Goal: Transaction & Acquisition: Purchase product/service

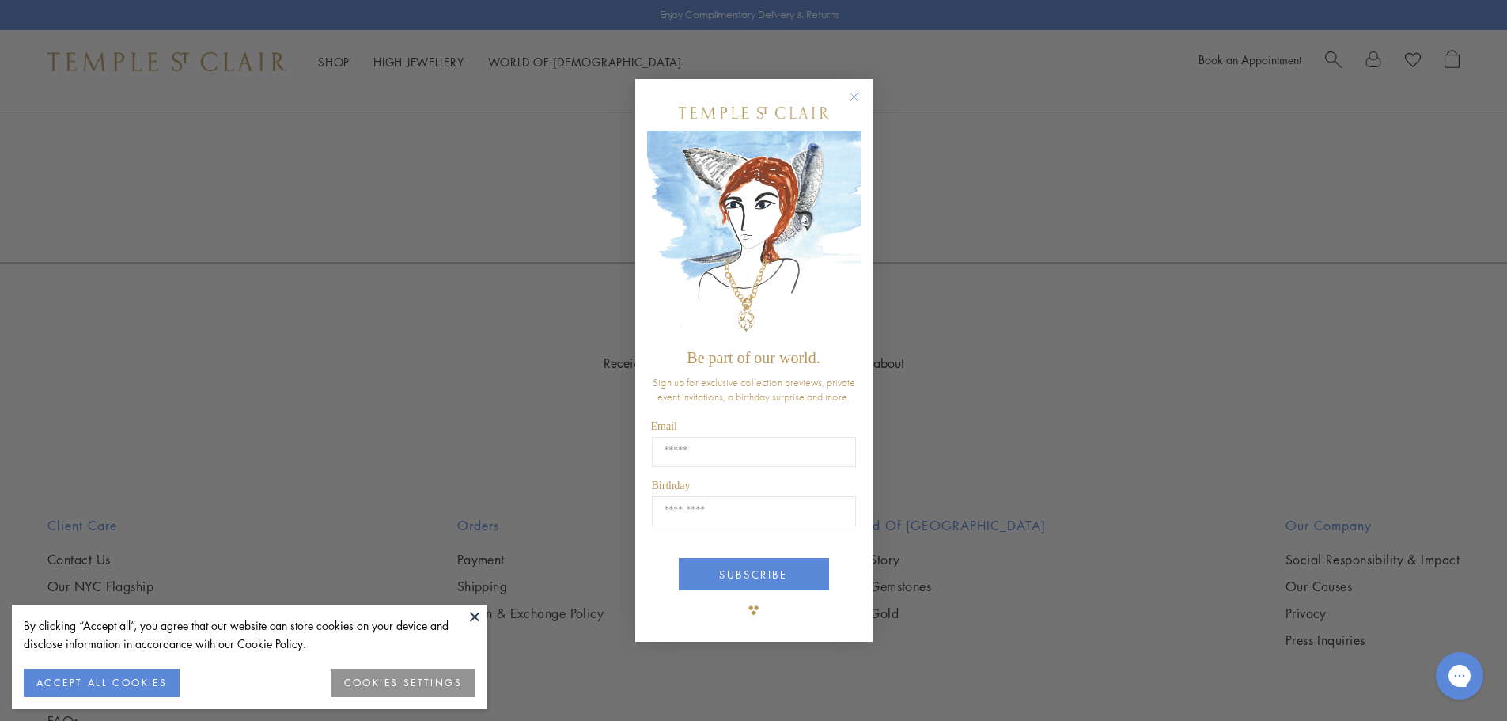
scroll to position [2769, 0]
click at [852, 97] on circle "Close dialog" at bounding box center [853, 96] width 19 height 19
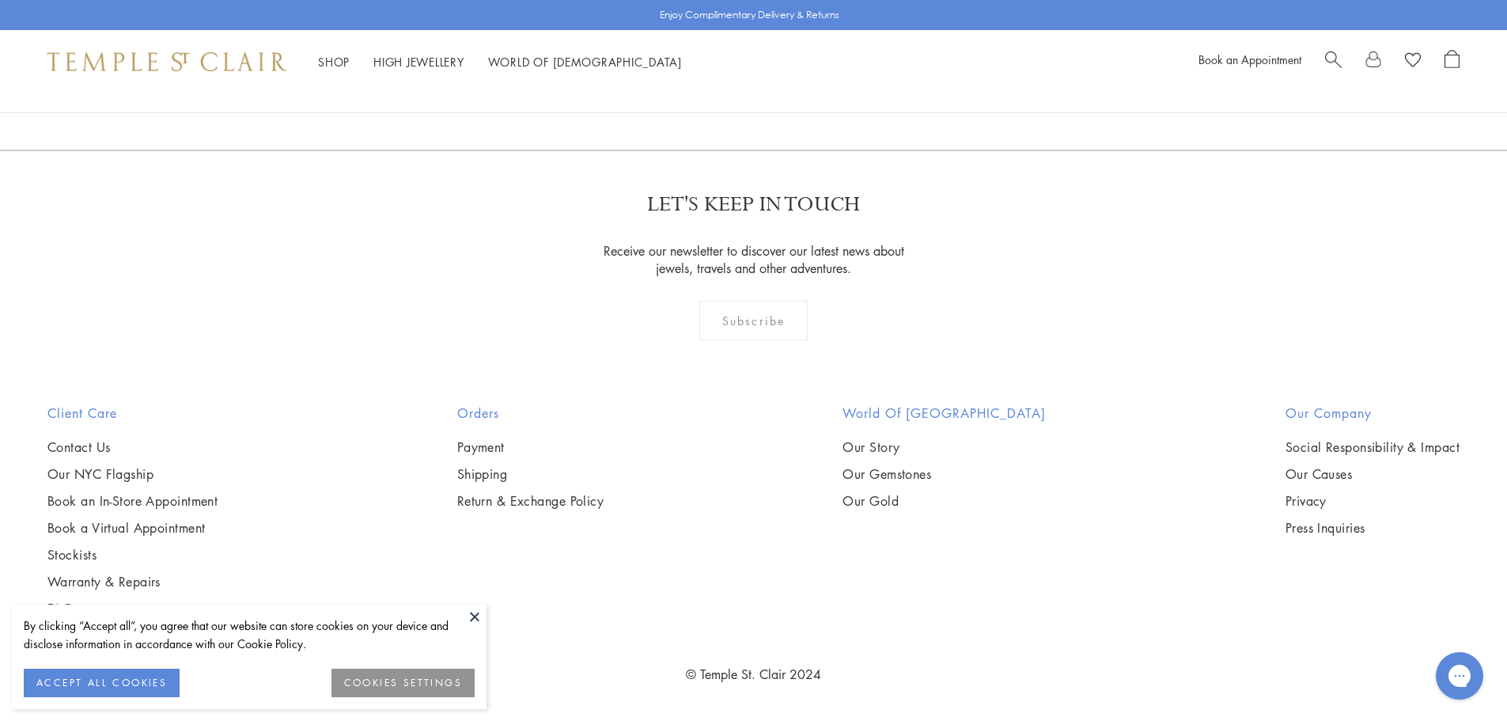
scroll to position [9809, 0]
click at [731, 86] on link "2" at bounding box center [728, 65] width 52 height 44
click at [807, 86] on link "3" at bounding box center [805, 65] width 52 height 44
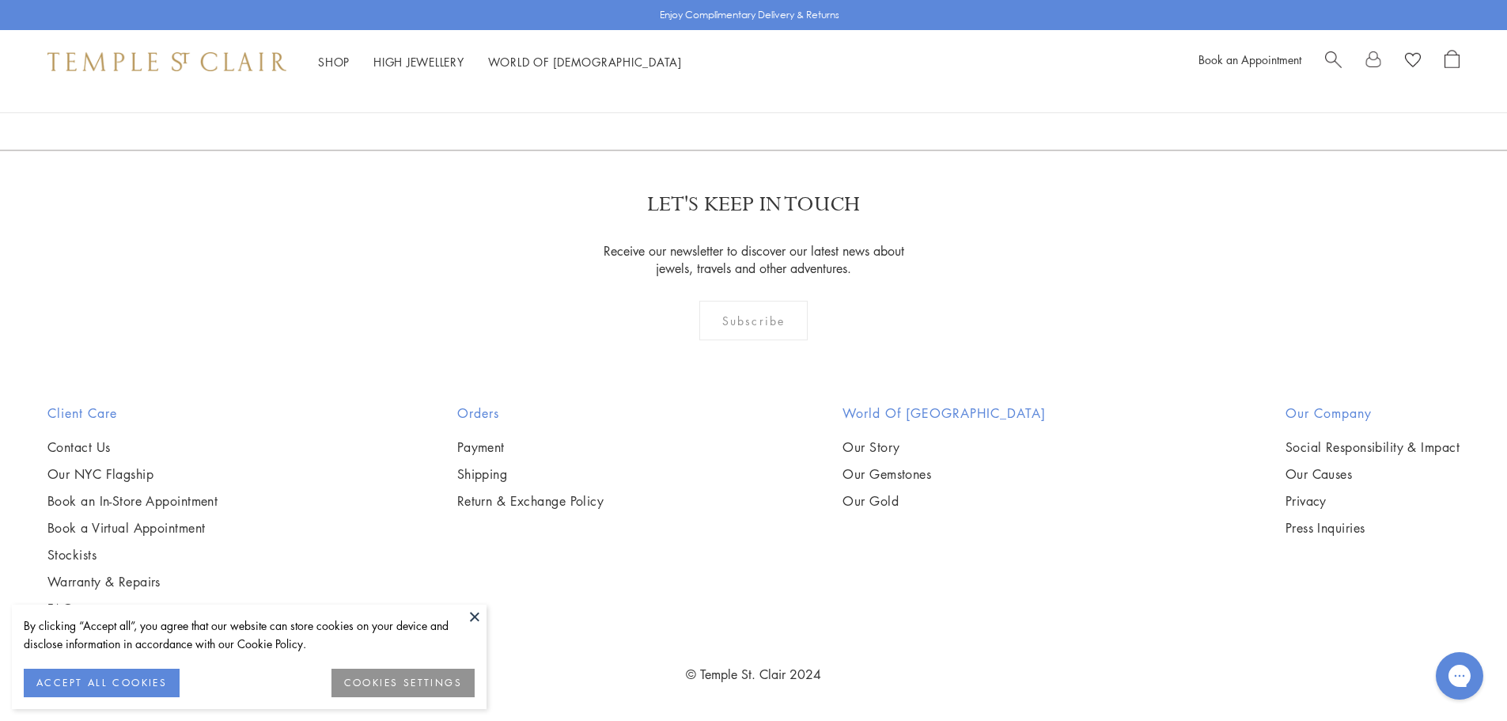
click at [782, 86] on link "2" at bounding box center [779, 65] width 52 height 44
click at [702, 86] on link "1" at bounding box center [702, 65] width 52 height 44
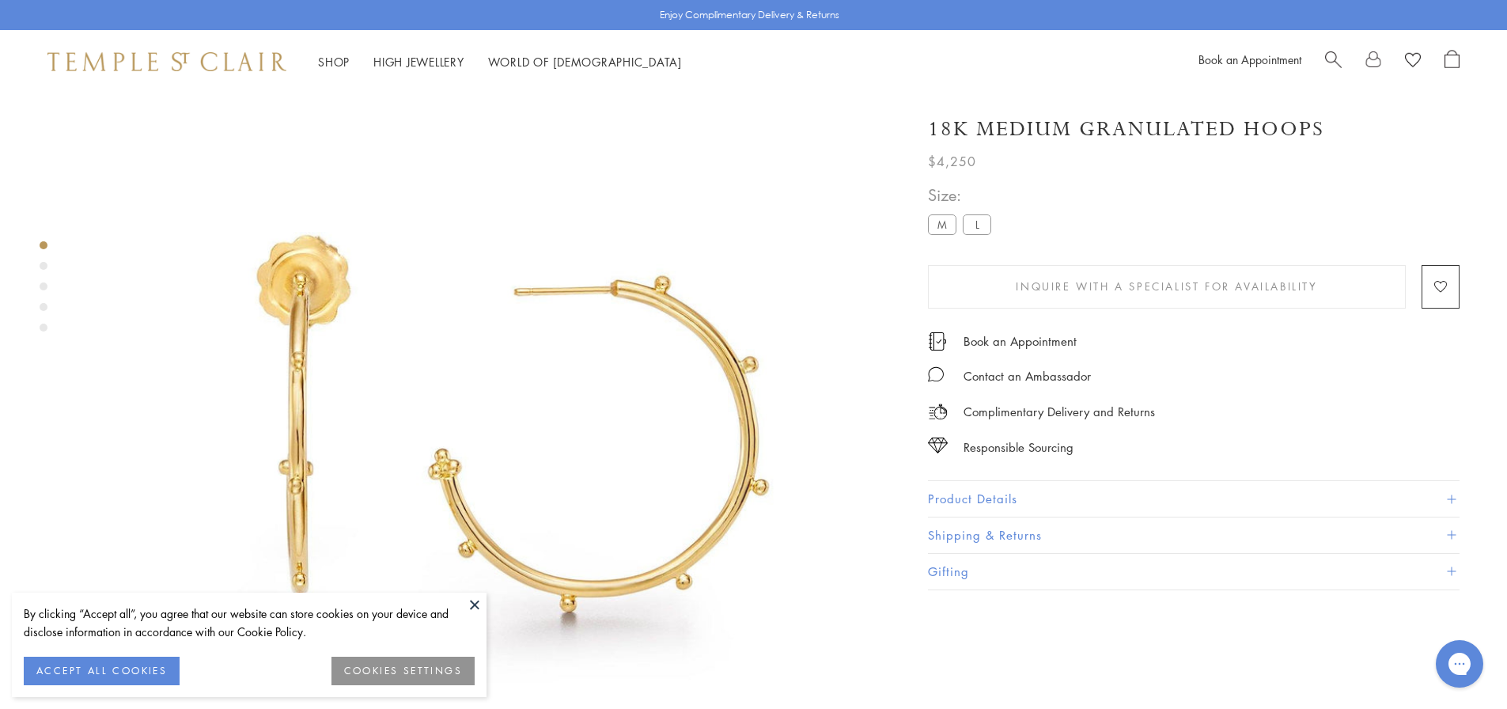
scroll to position [93, 0]
